Goal: Find specific page/section: Find specific page/section

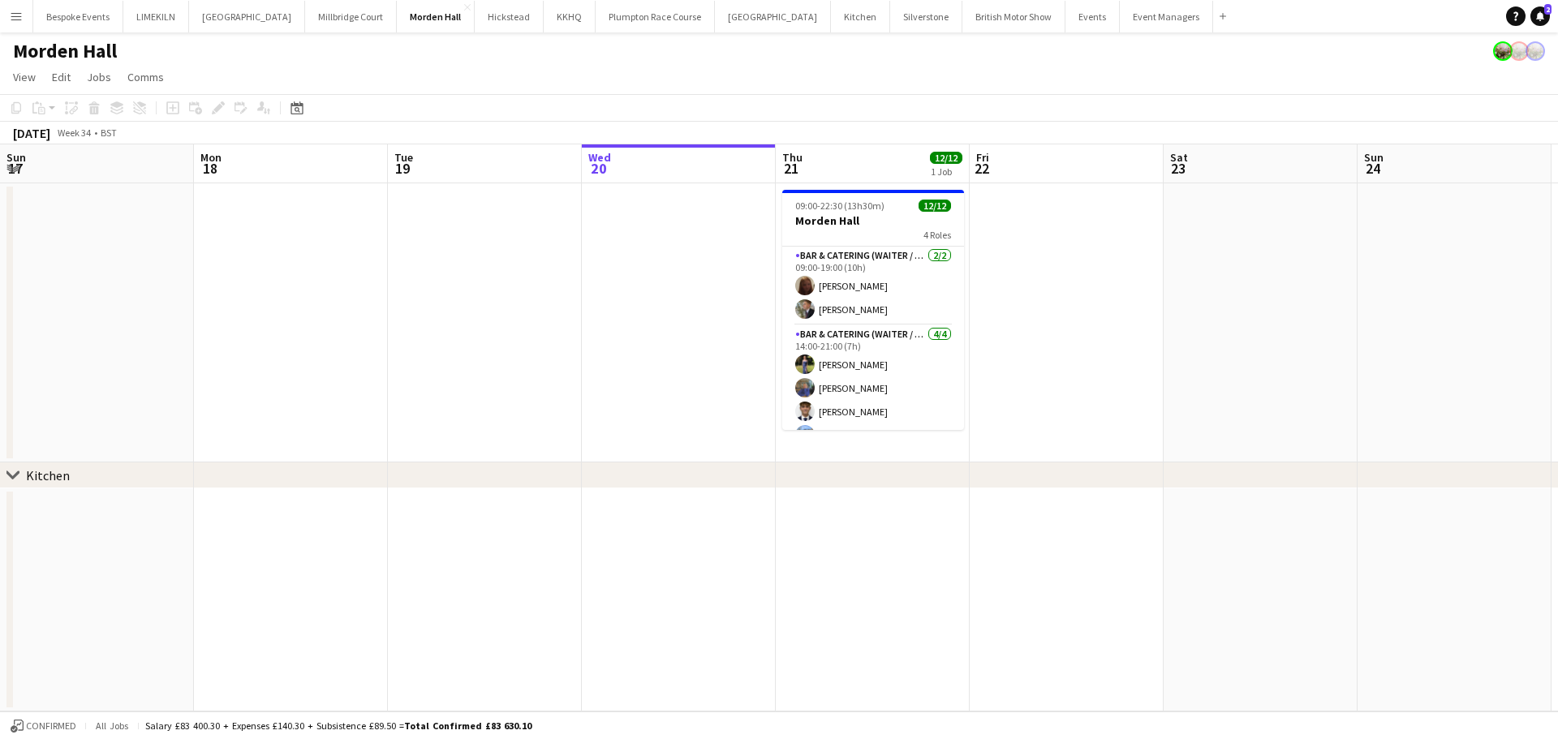
scroll to position [0, 388]
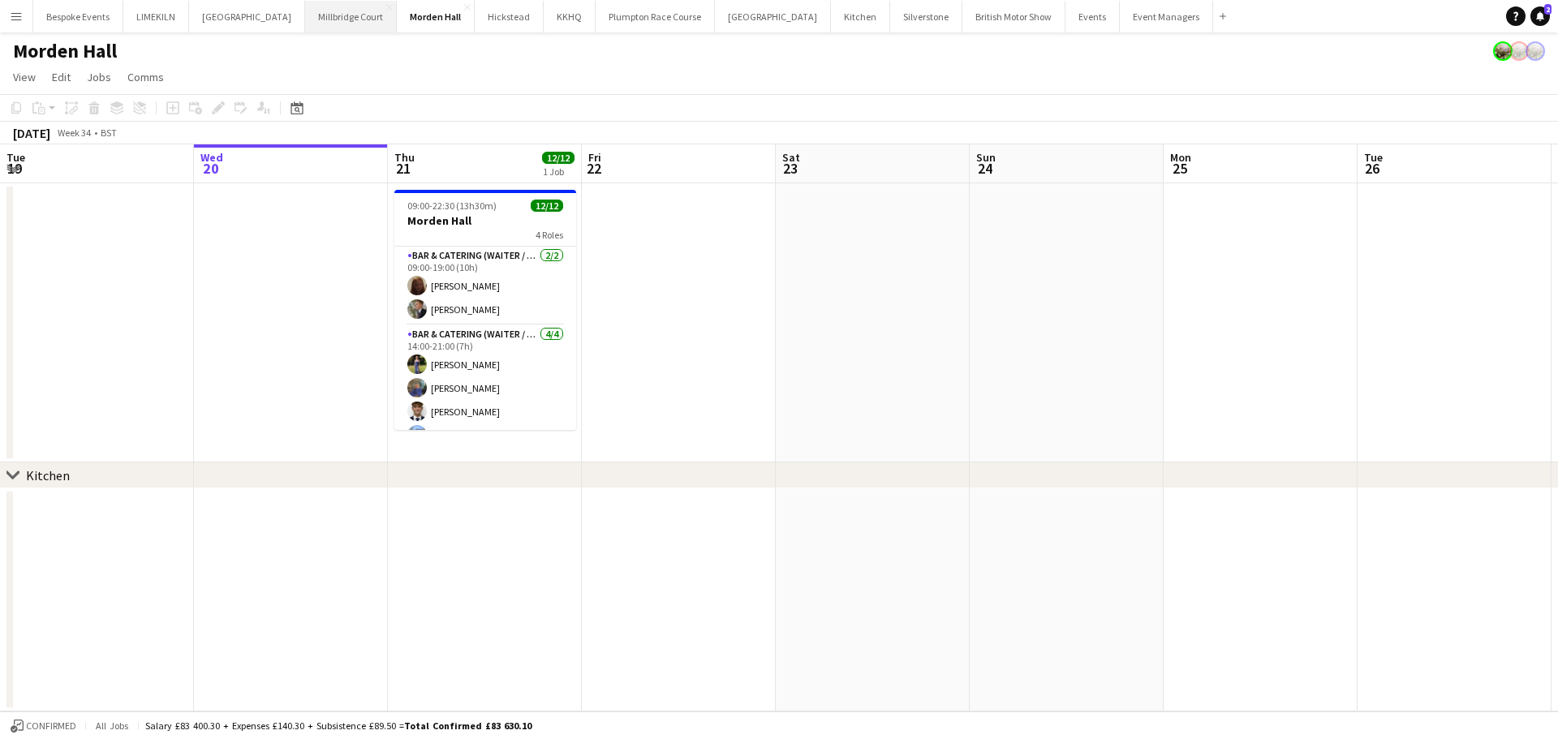
click at [318, 24] on button "[GEOGRAPHIC_DATA]" at bounding box center [351, 17] width 92 height 32
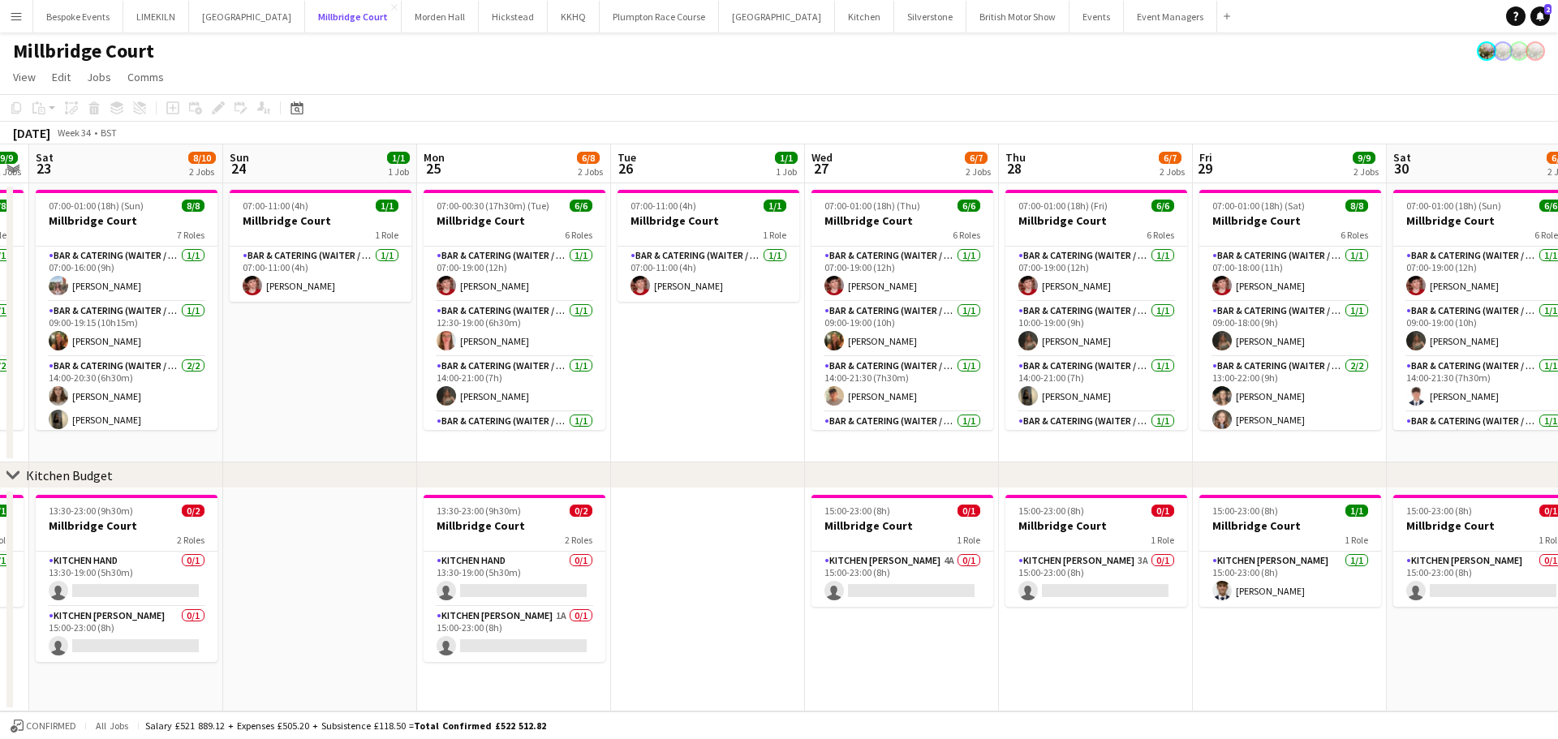
scroll to position [0, 358]
